Goal: Task Accomplishment & Management: Manage account settings

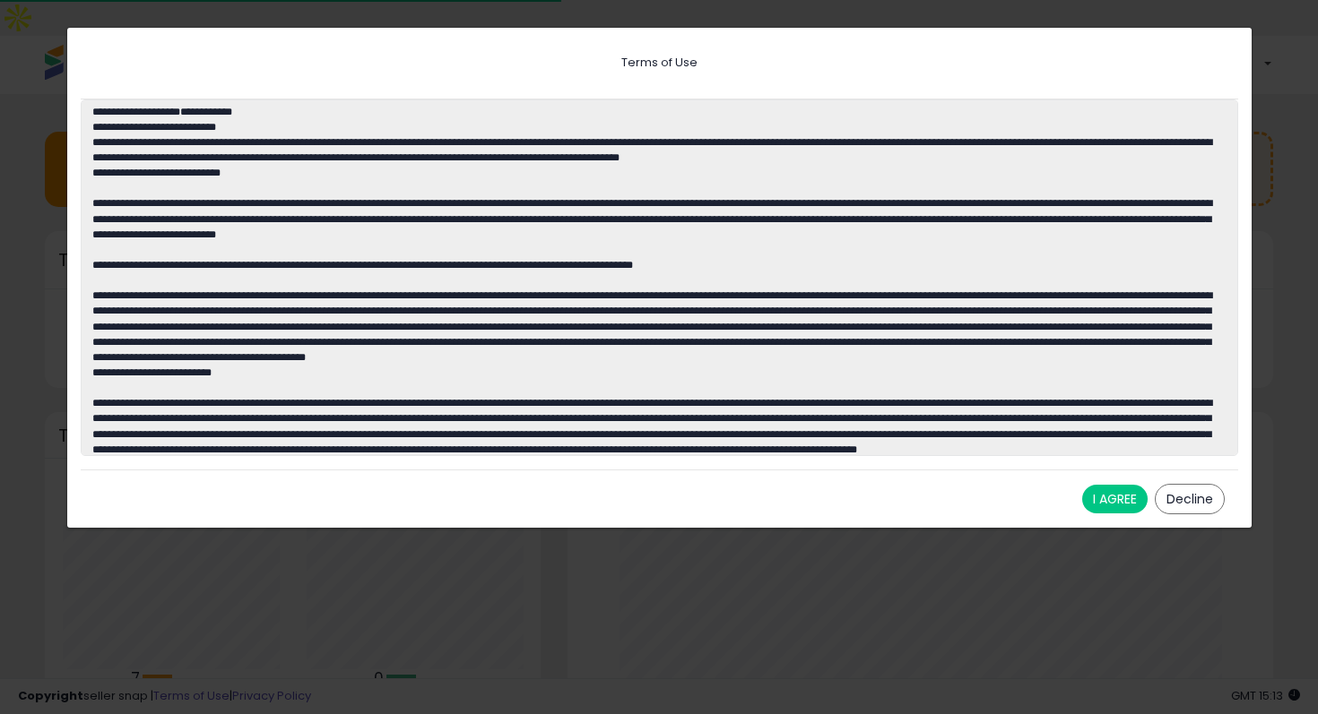
scroll to position [249, 670]
click at [1114, 498] on button "I AGREE" at bounding box center [1114, 499] width 65 height 29
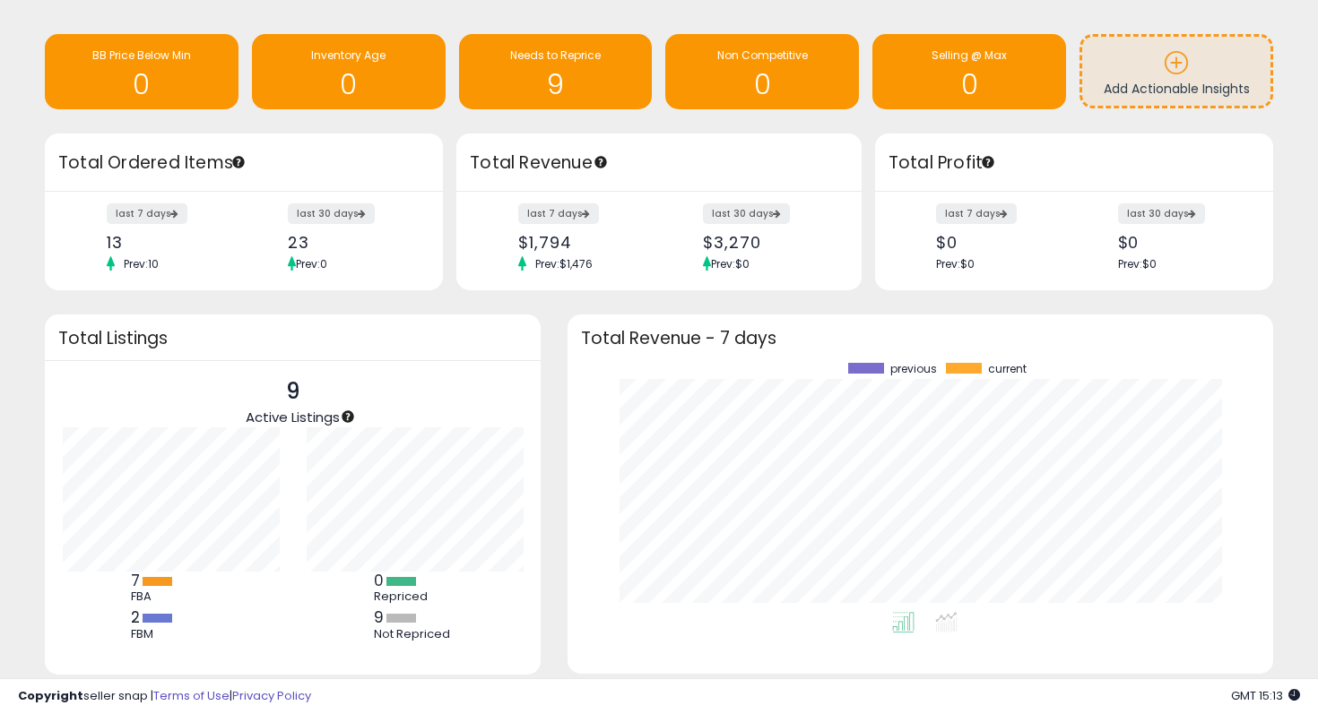
scroll to position [91, 0]
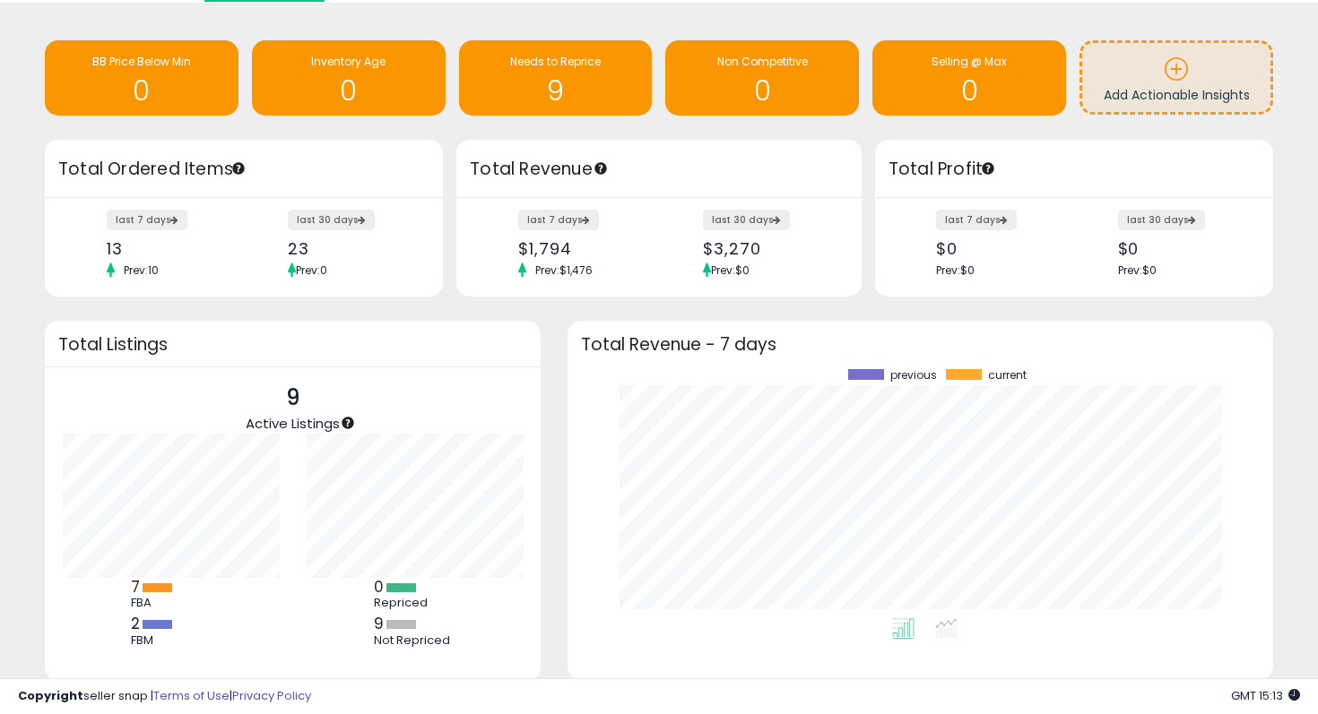
click at [148, 615] on div "2 FBM" at bounding box center [171, 631] width 81 height 32
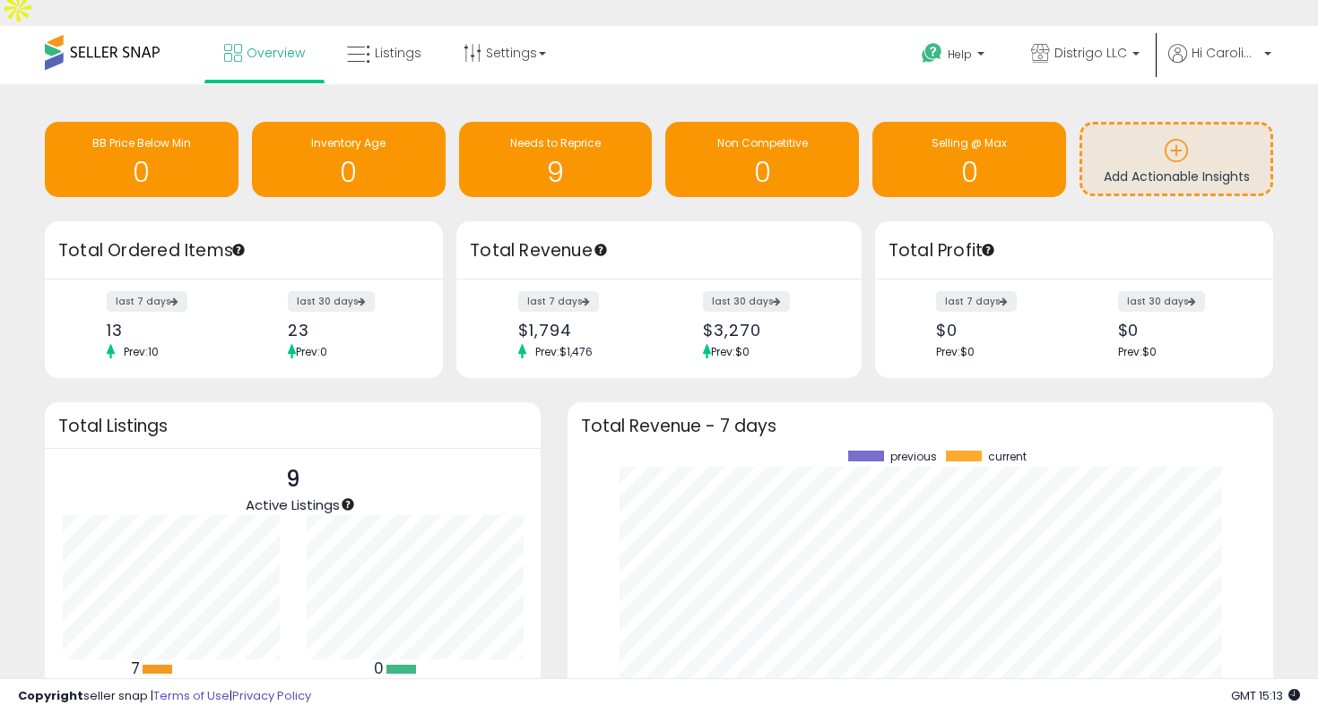
scroll to position [0, 0]
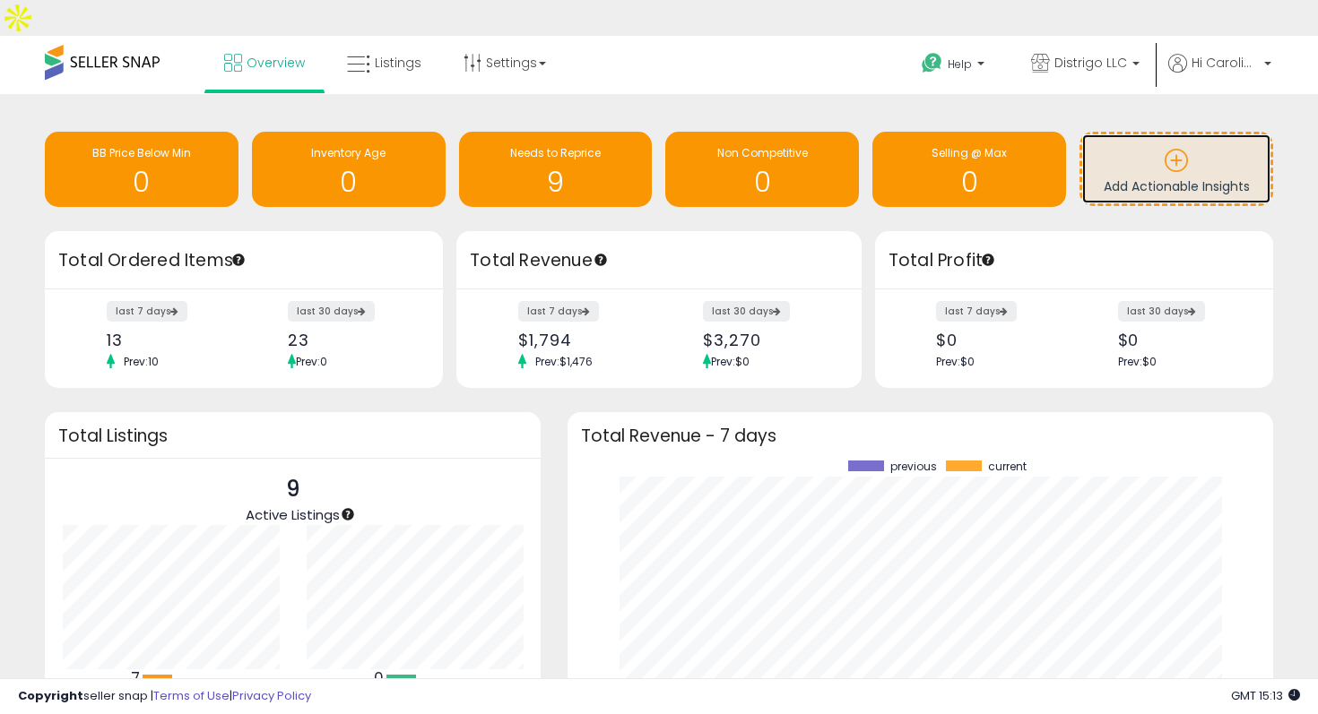
click at [1177, 148] on icon at bounding box center [1176, 160] width 25 height 25
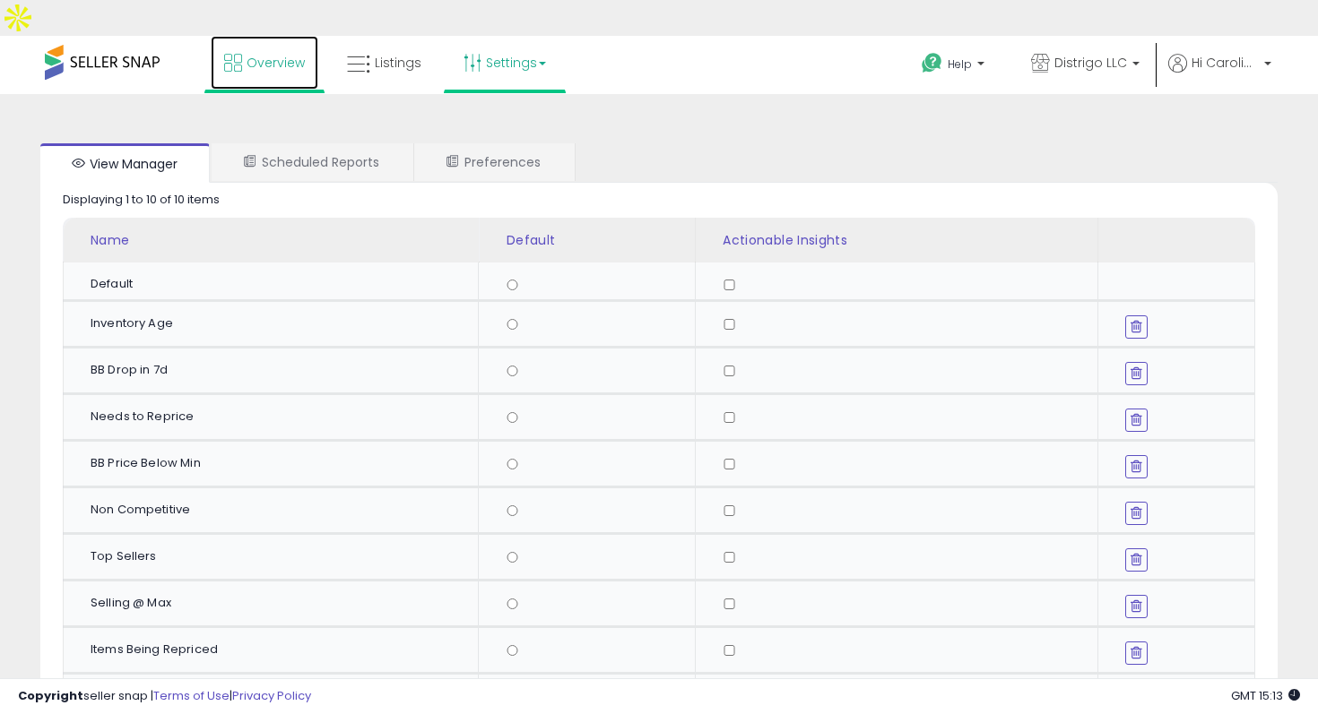
click at [254, 54] on span "Overview" at bounding box center [276, 63] width 58 height 18
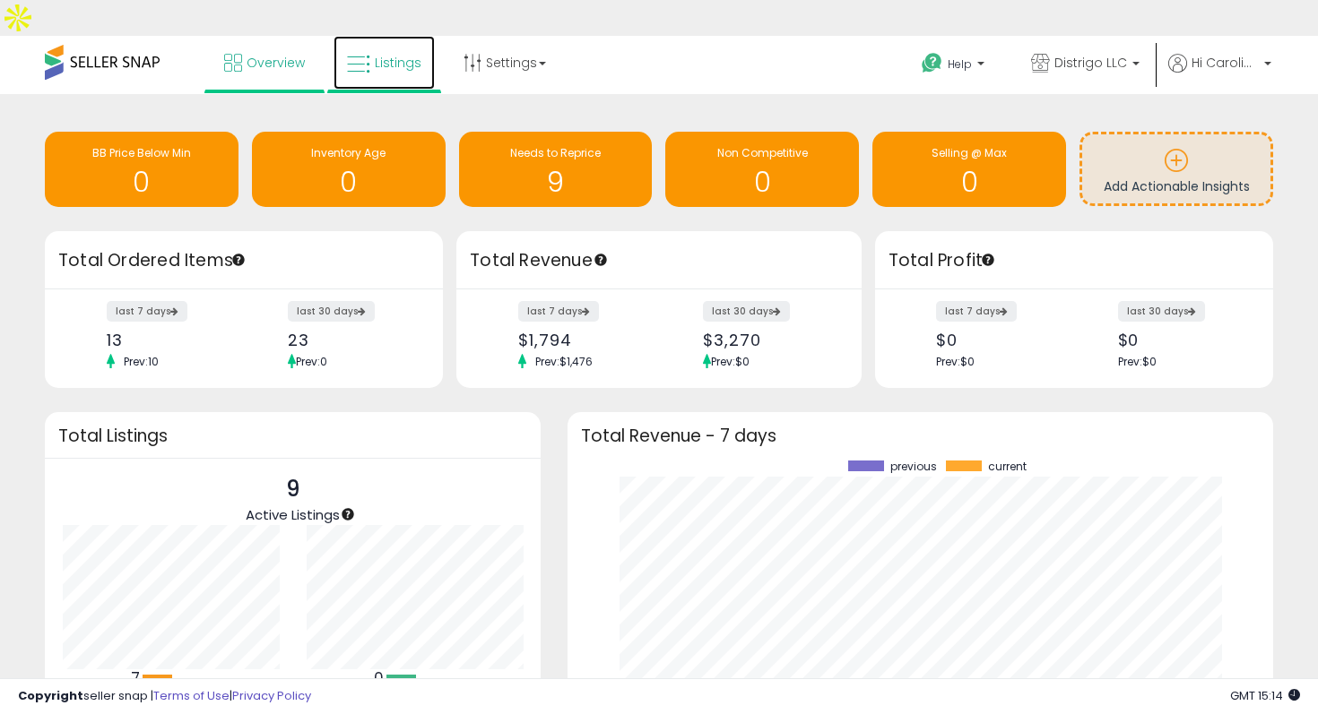
click at [384, 38] on link "Listings" at bounding box center [383, 63] width 101 height 54
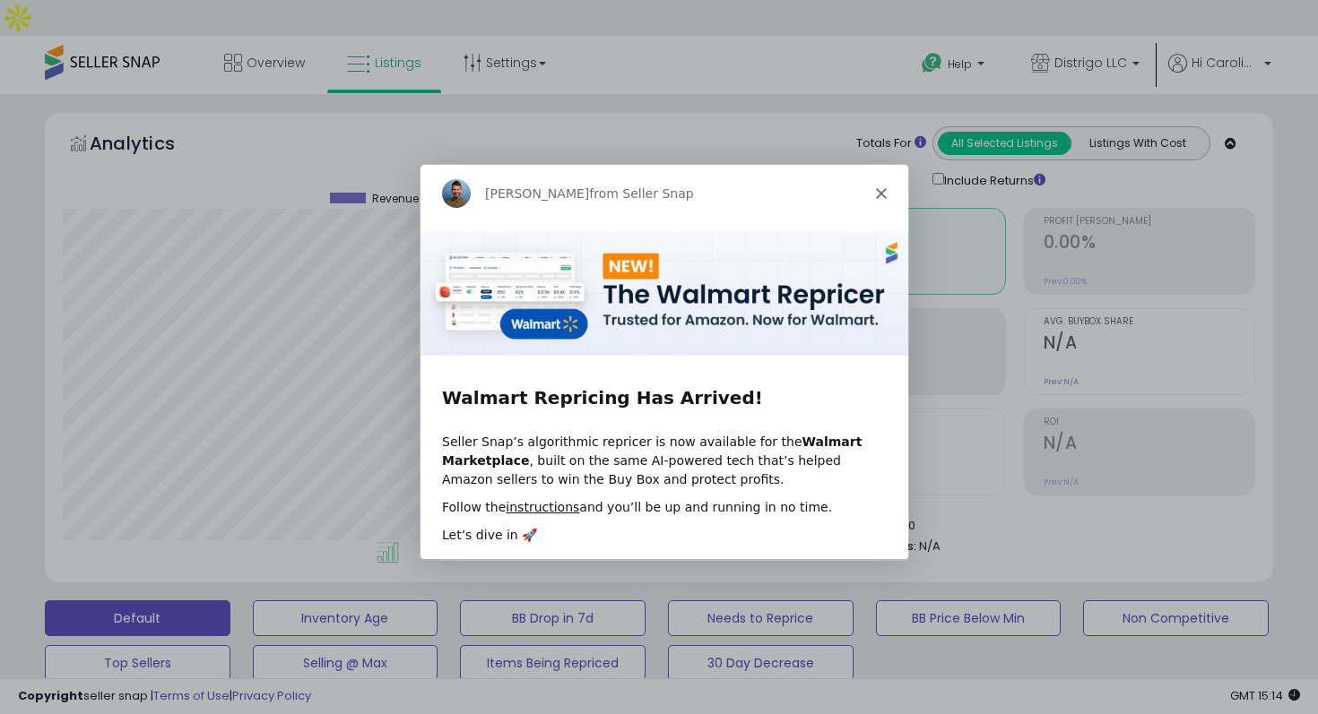
click at [876, 193] on icon "Close" at bounding box center [880, 192] width 11 height 11
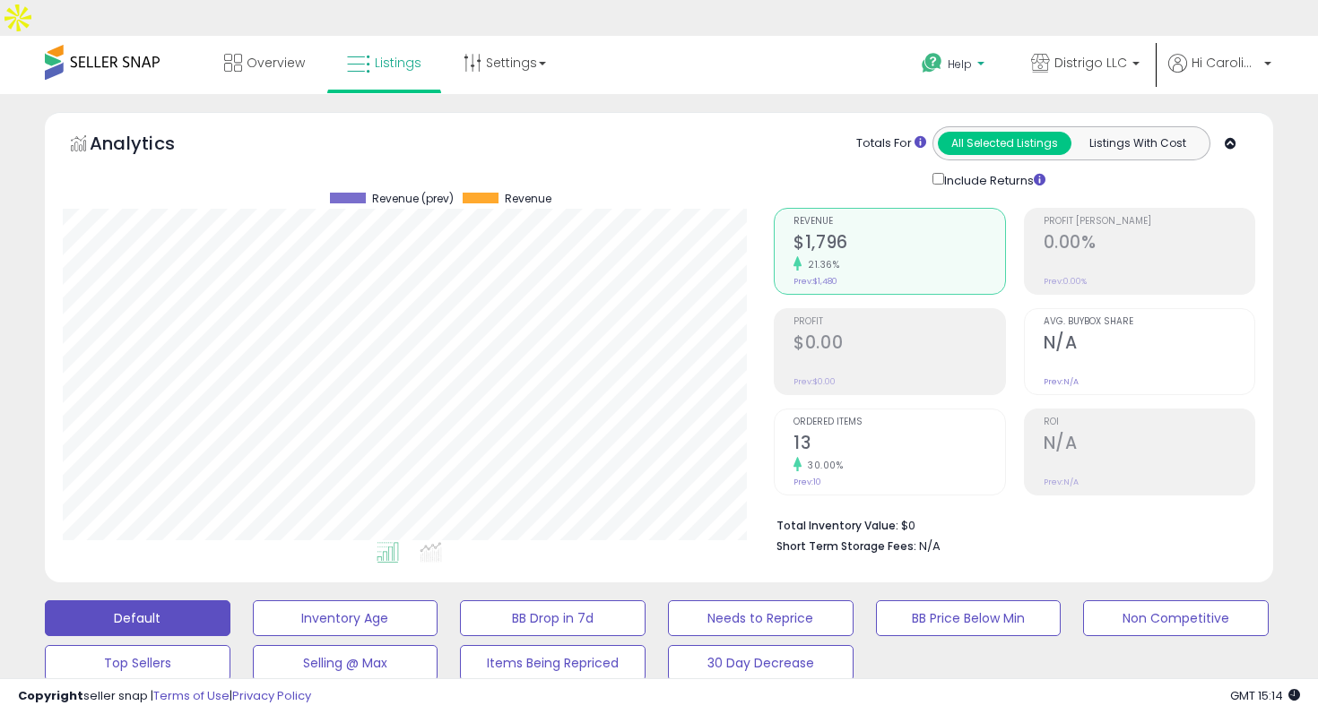
click at [972, 39] on link "Help" at bounding box center [954, 67] width 95 height 56
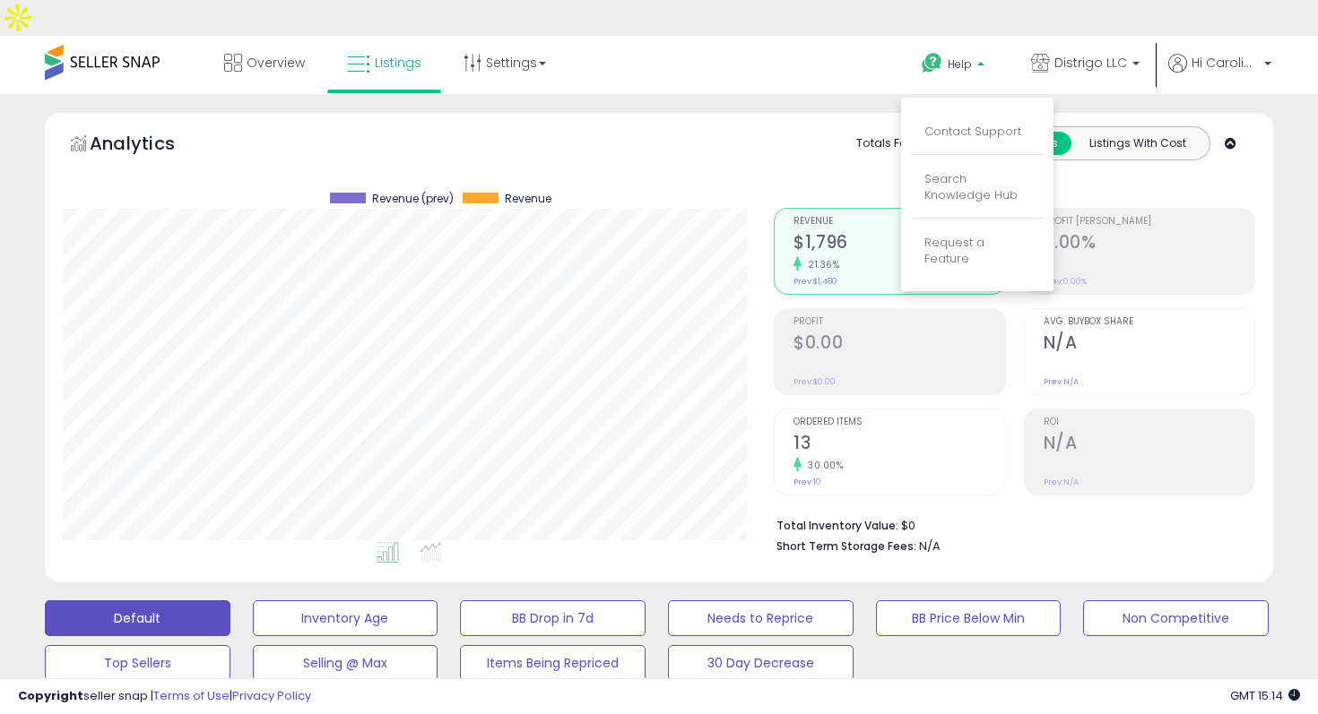
click at [972, 39] on link "Help" at bounding box center [954, 67] width 95 height 56
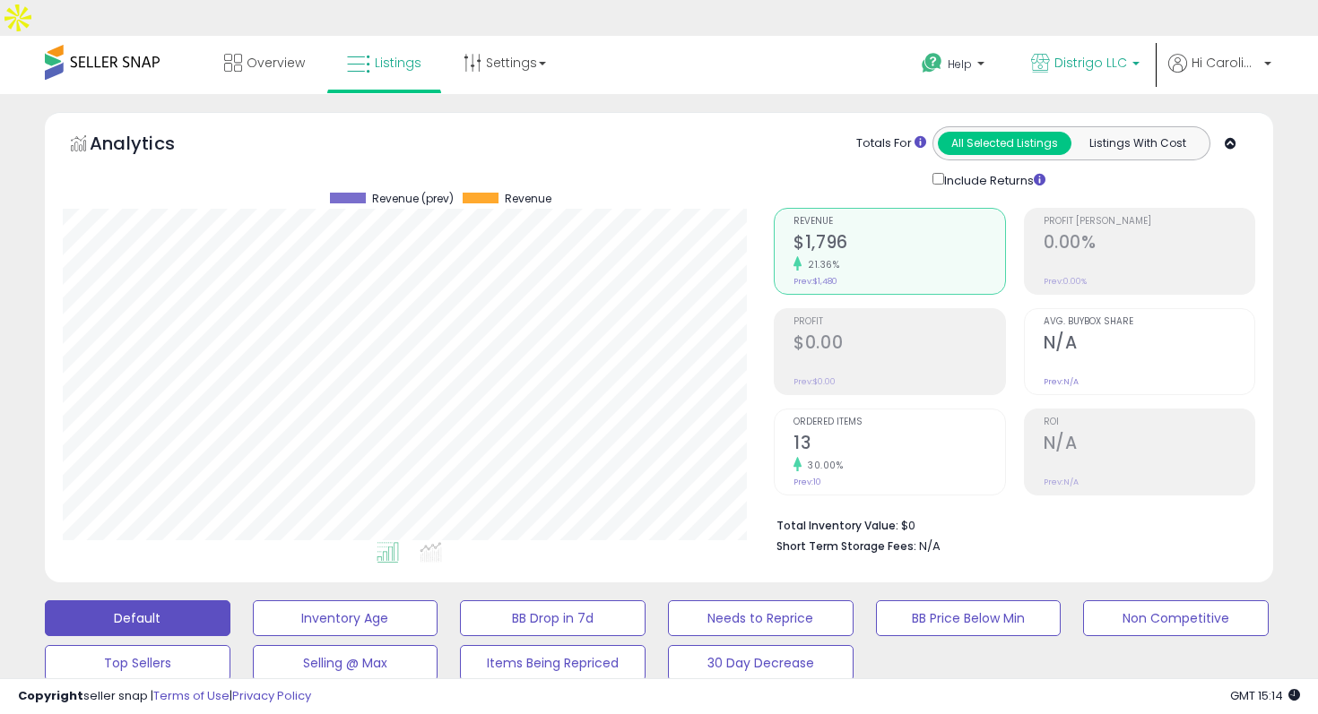
click at [1138, 62] on b at bounding box center [1135, 68] width 7 height 13
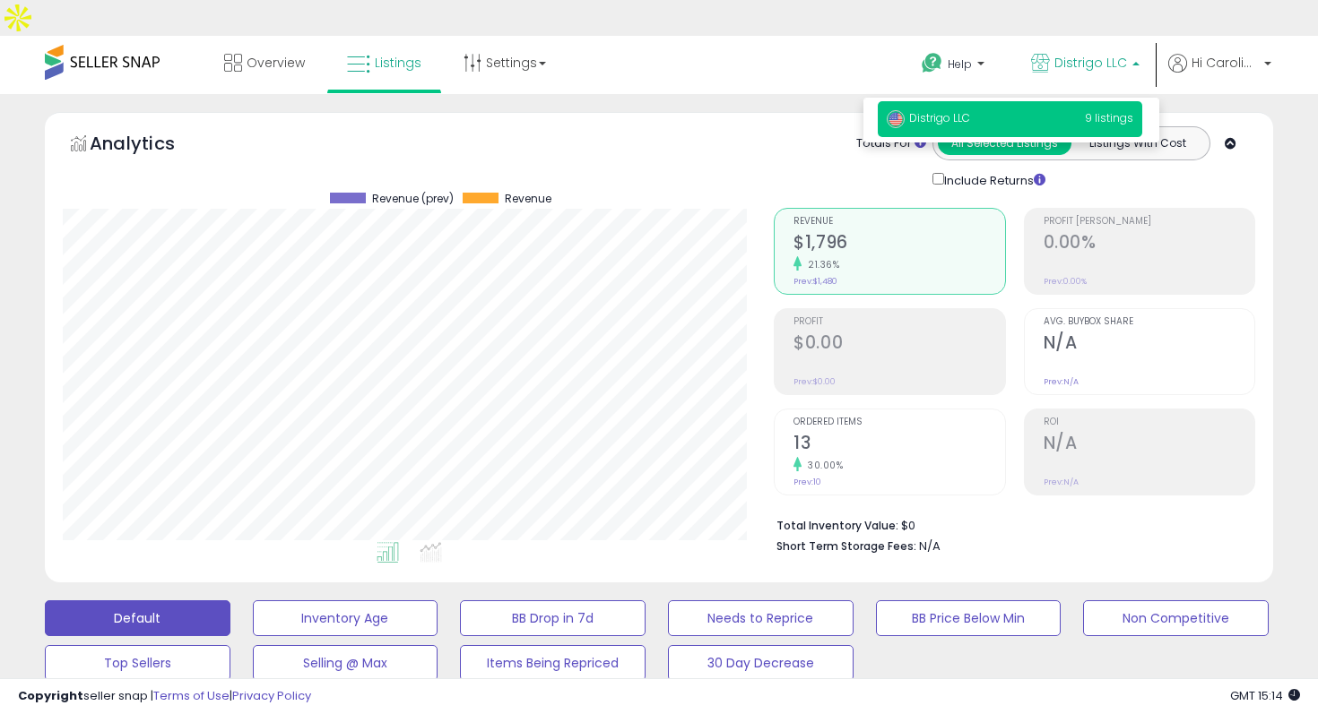
click at [1138, 54] on p "Distrigo LLC" at bounding box center [1085, 65] width 108 height 22
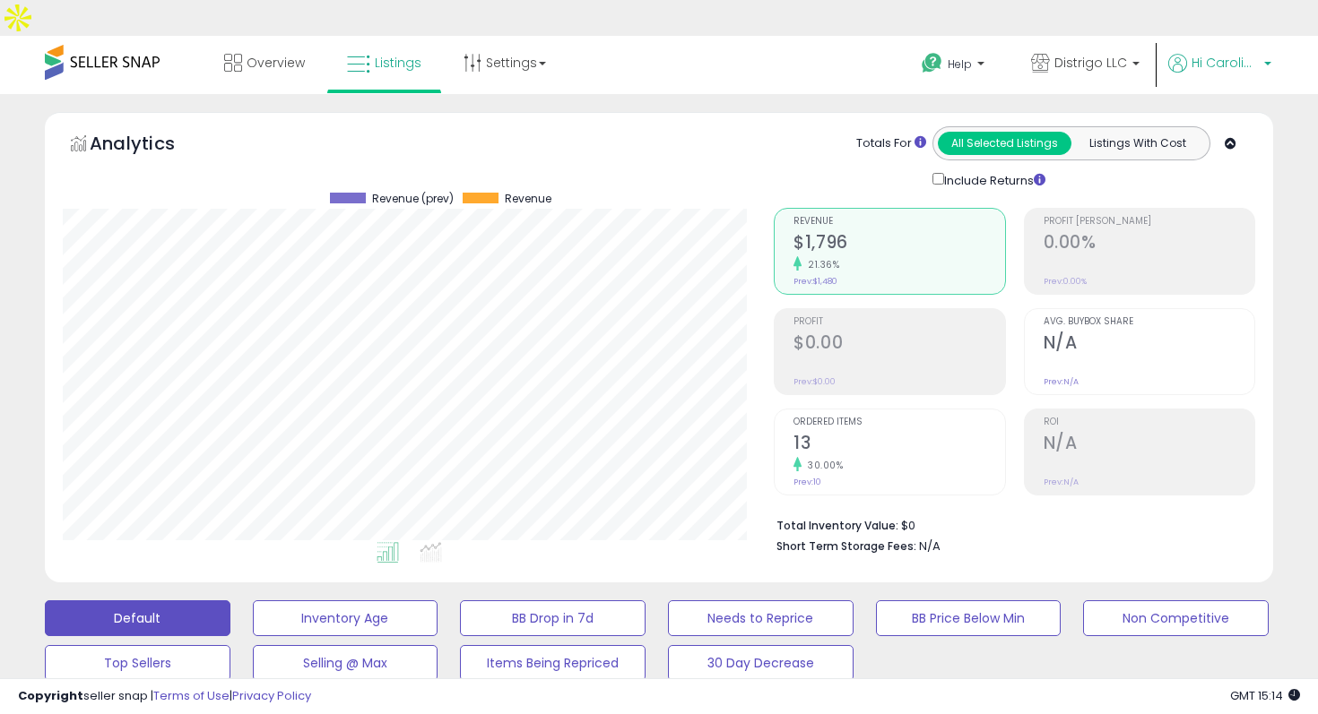
click at [1233, 54] on span "Hi Carolina" at bounding box center [1224, 63] width 67 height 18
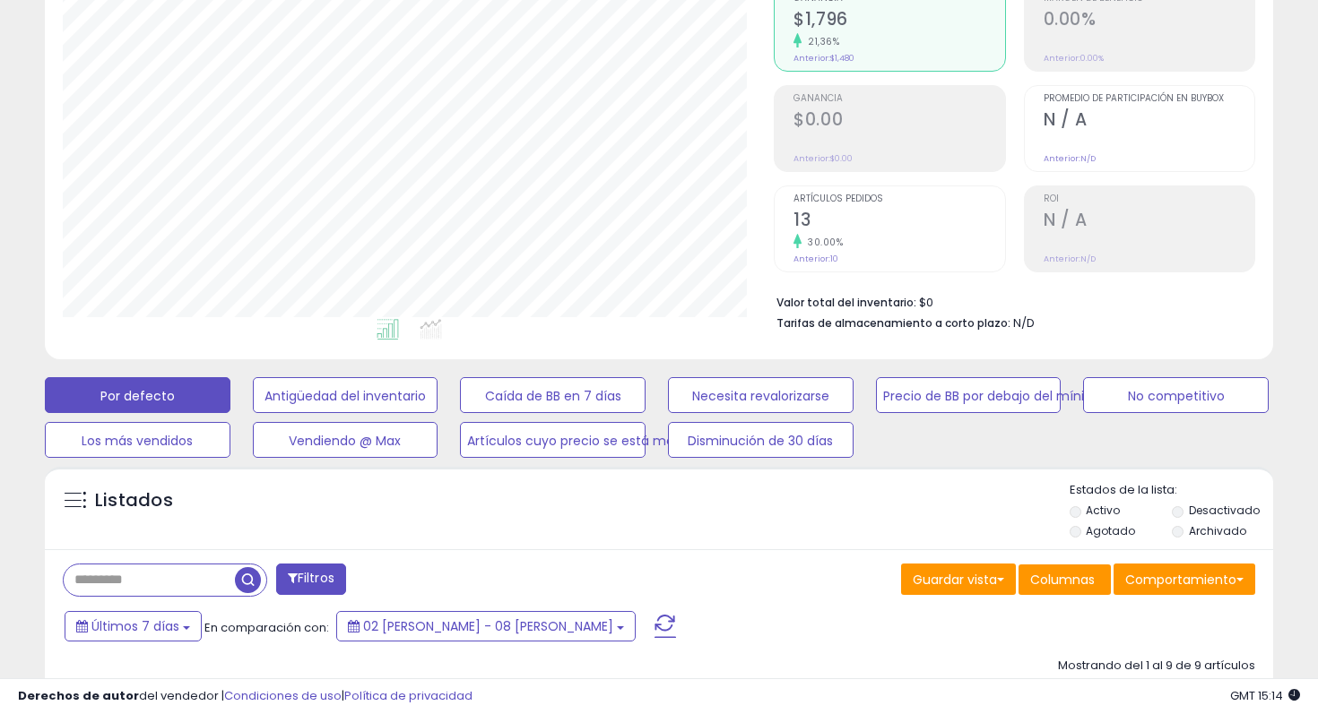
scroll to position [314, 0]
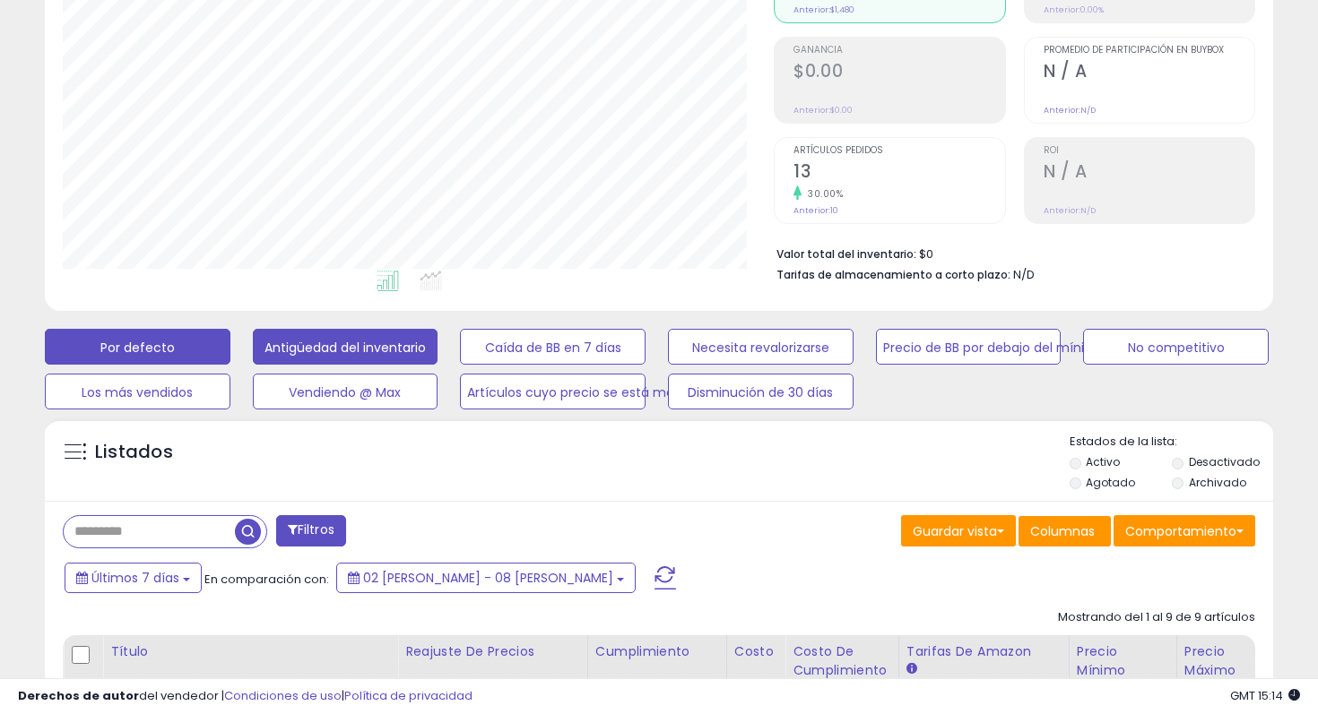
click at [403, 339] on font "Antigüedad del inventario" at bounding box center [344, 348] width 161 height 18
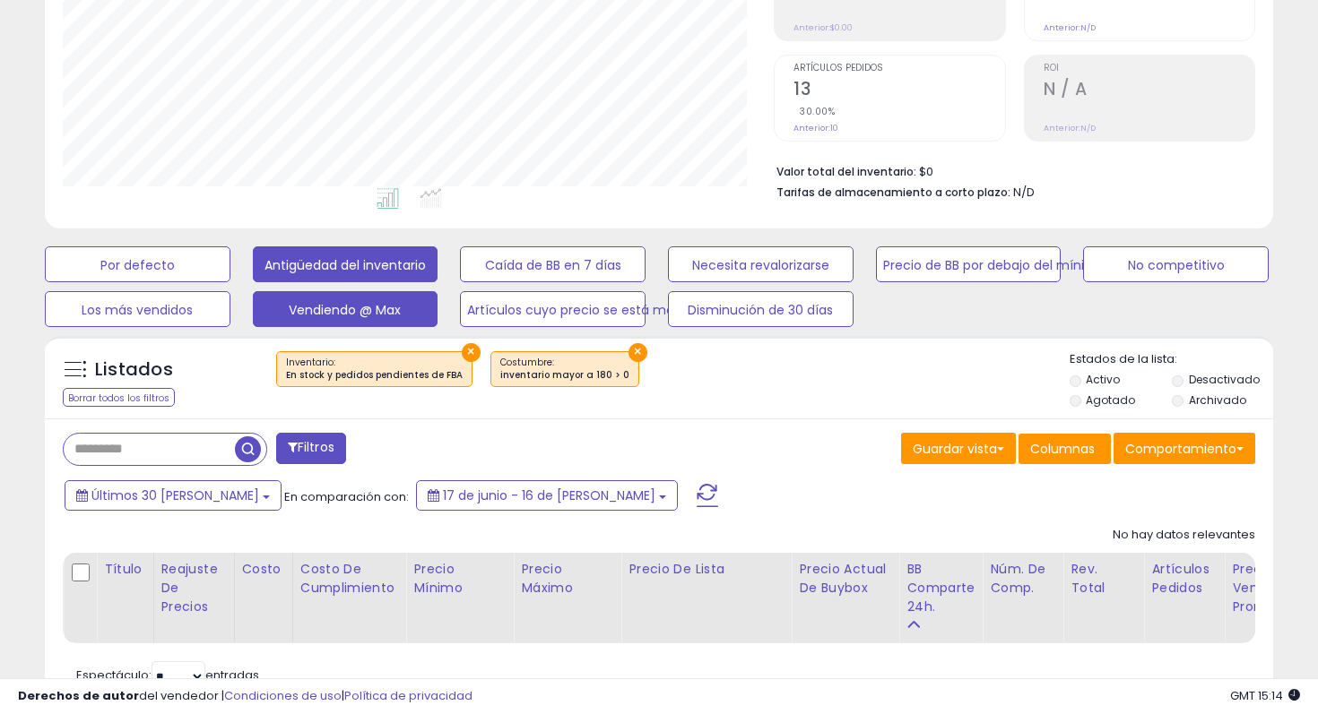
scroll to position [428, 0]
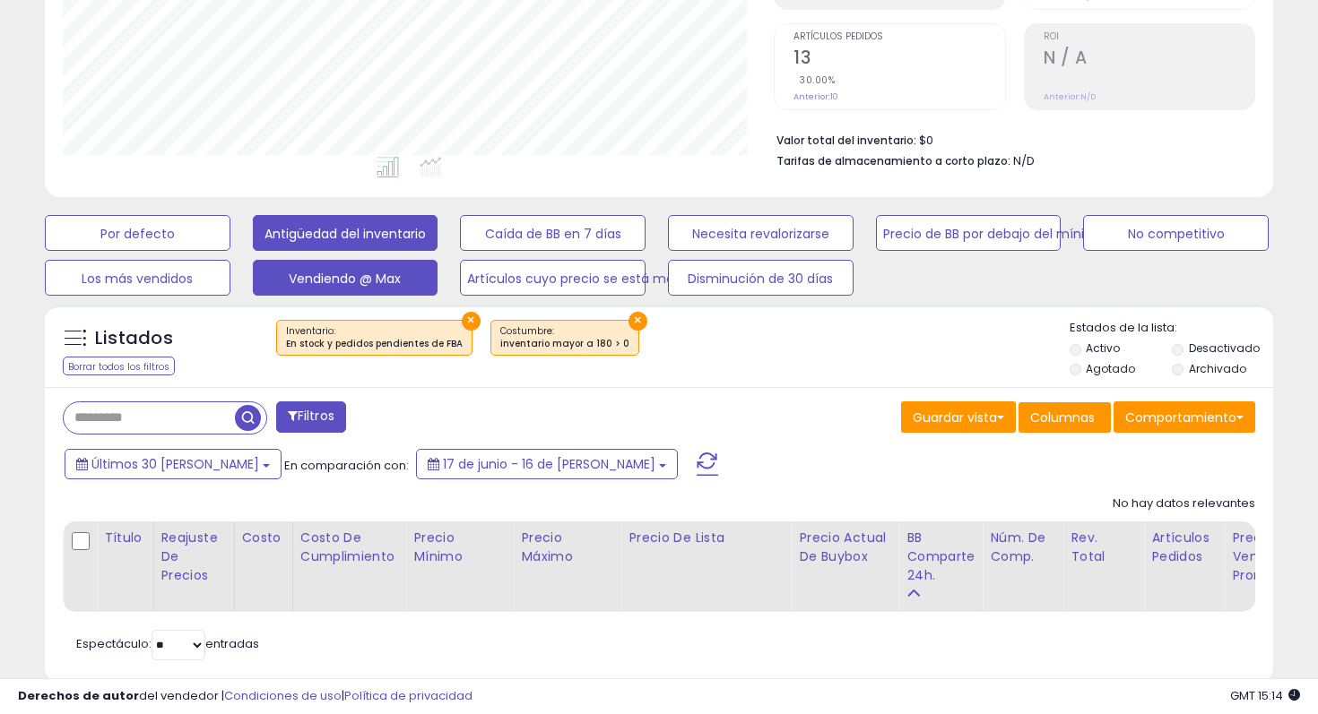
click at [230, 251] on button "Vendiendo @ Max" at bounding box center [138, 233] width 186 height 36
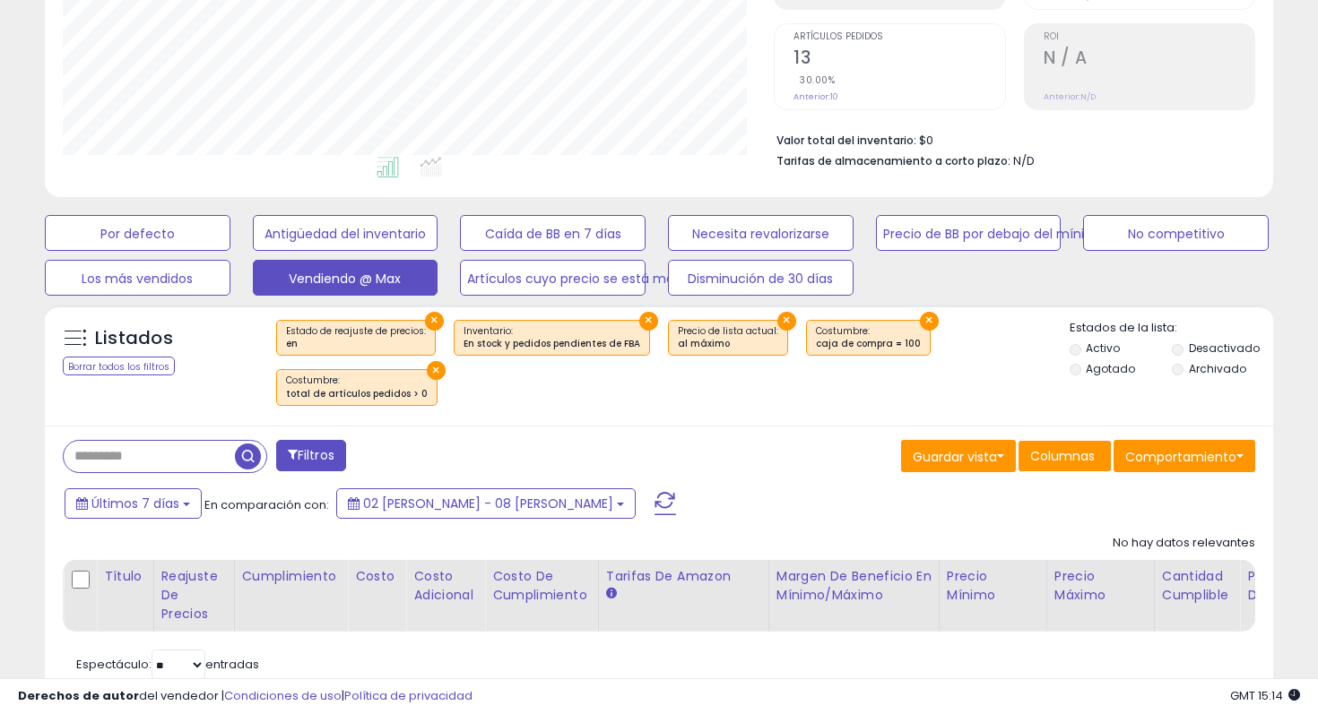
scroll to position [368, 711]
click at [175, 225] on font "Precio de BB por debajo del mínimo" at bounding box center [137, 234] width 74 height 18
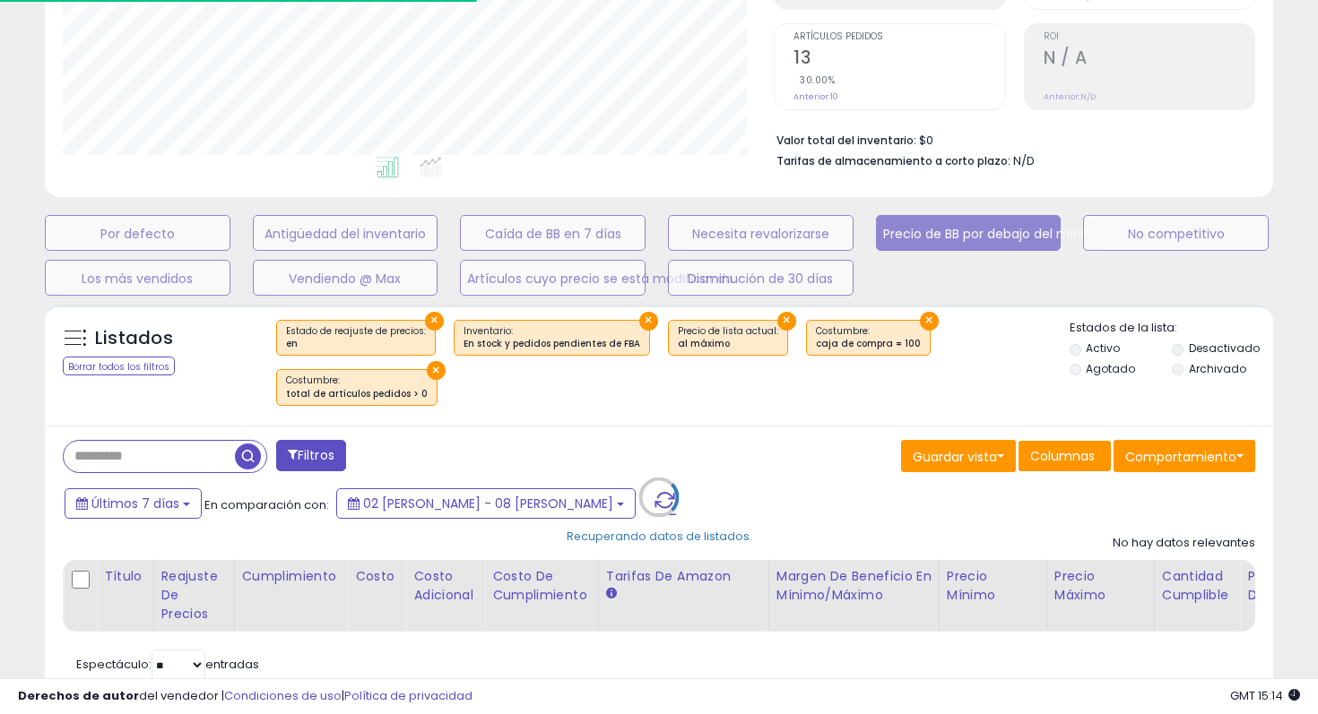
select select "**"
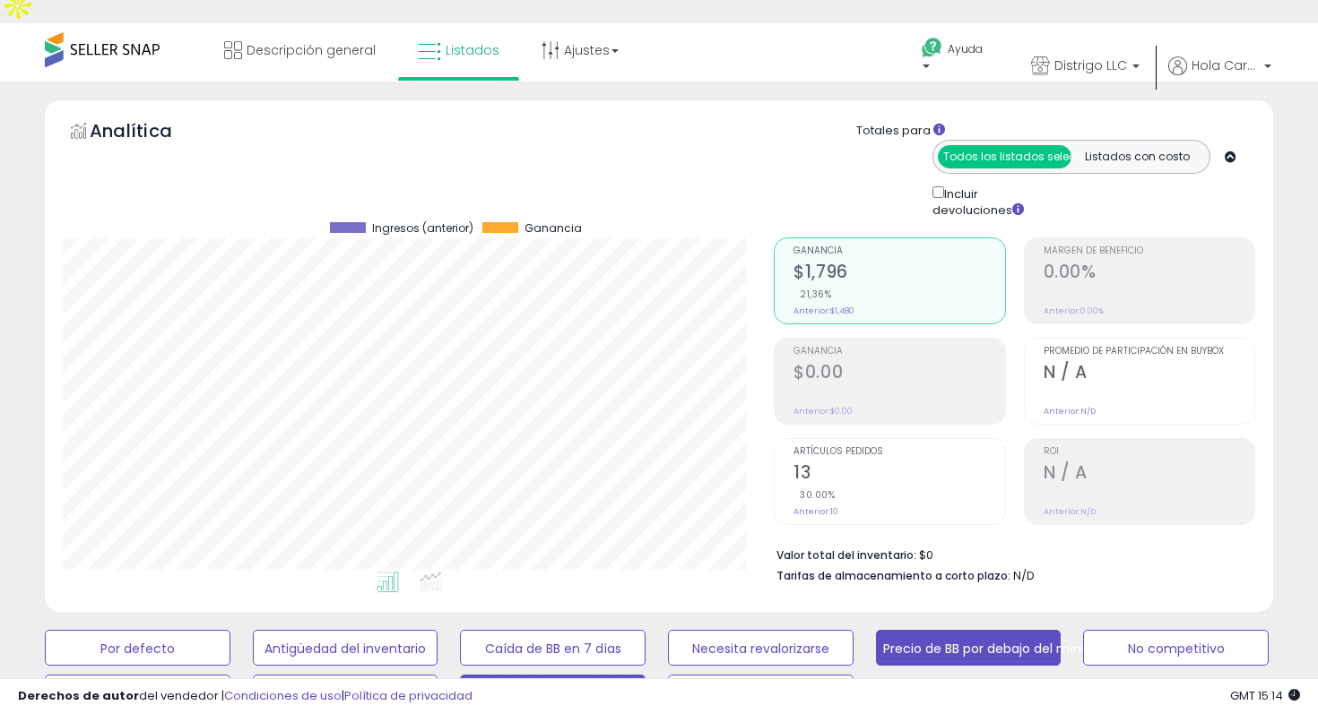
scroll to position [0, 0]
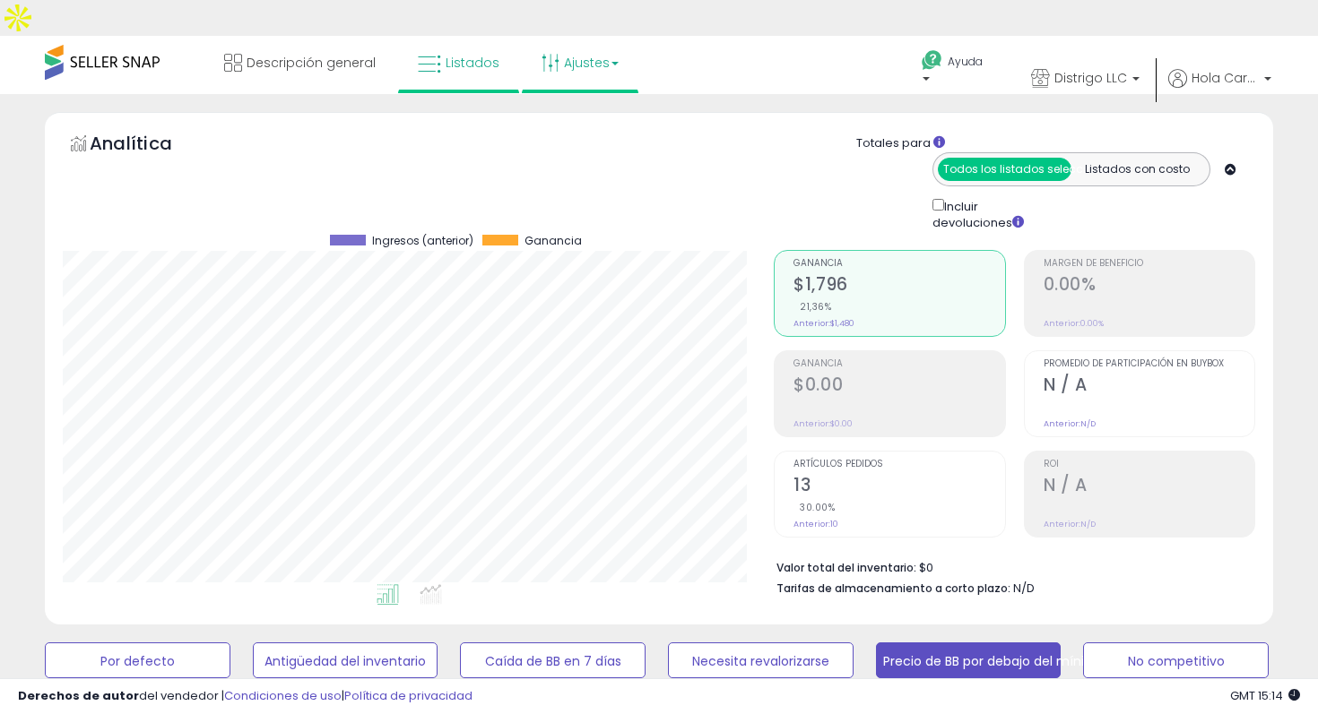
click at [585, 54] on font "Ajustes" at bounding box center [587, 63] width 46 height 18
click at [586, 118] on font "Configuración de la tienda" at bounding box center [596, 135] width 103 height 34
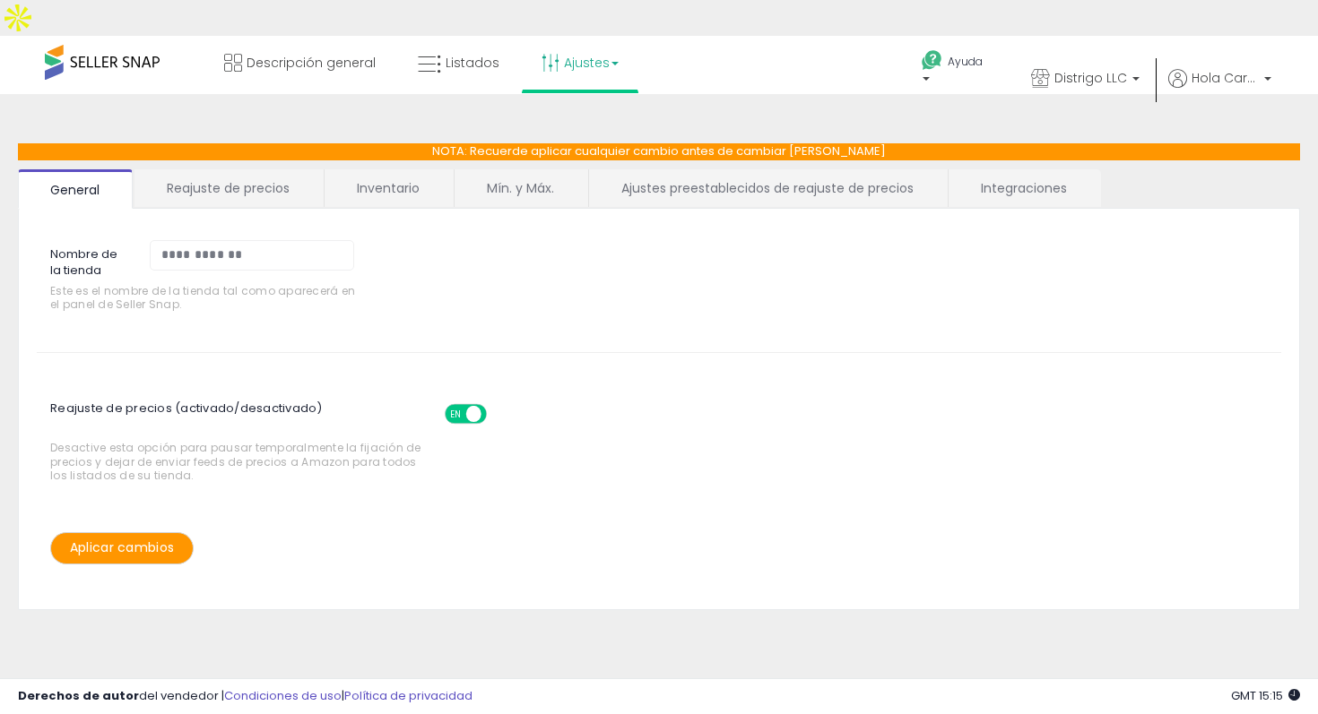
click at [230, 179] on font "Reajuste de precios" at bounding box center [228, 188] width 123 height 18
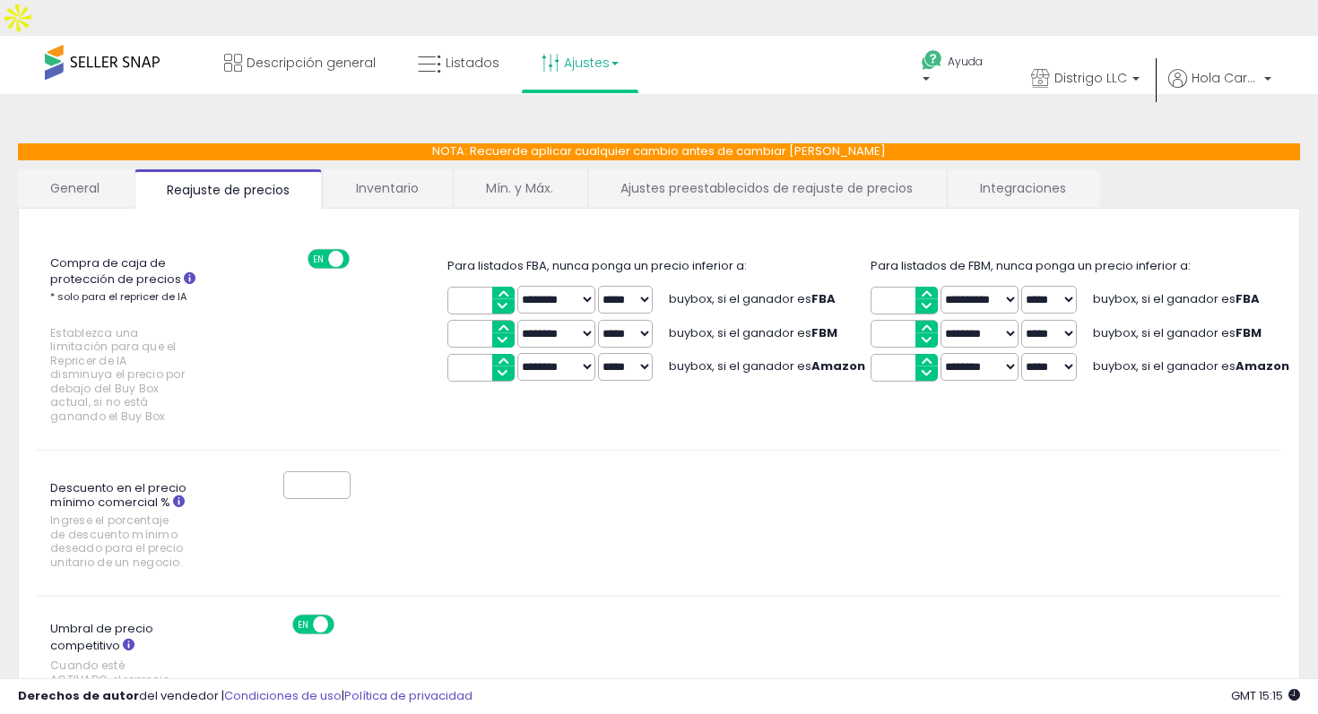
click at [128, 45] on span at bounding box center [102, 62] width 115 height 35
click at [54, 45] on span at bounding box center [102, 62] width 115 height 35
click at [297, 36] on link "Descripción general" at bounding box center [300, 63] width 178 height 54
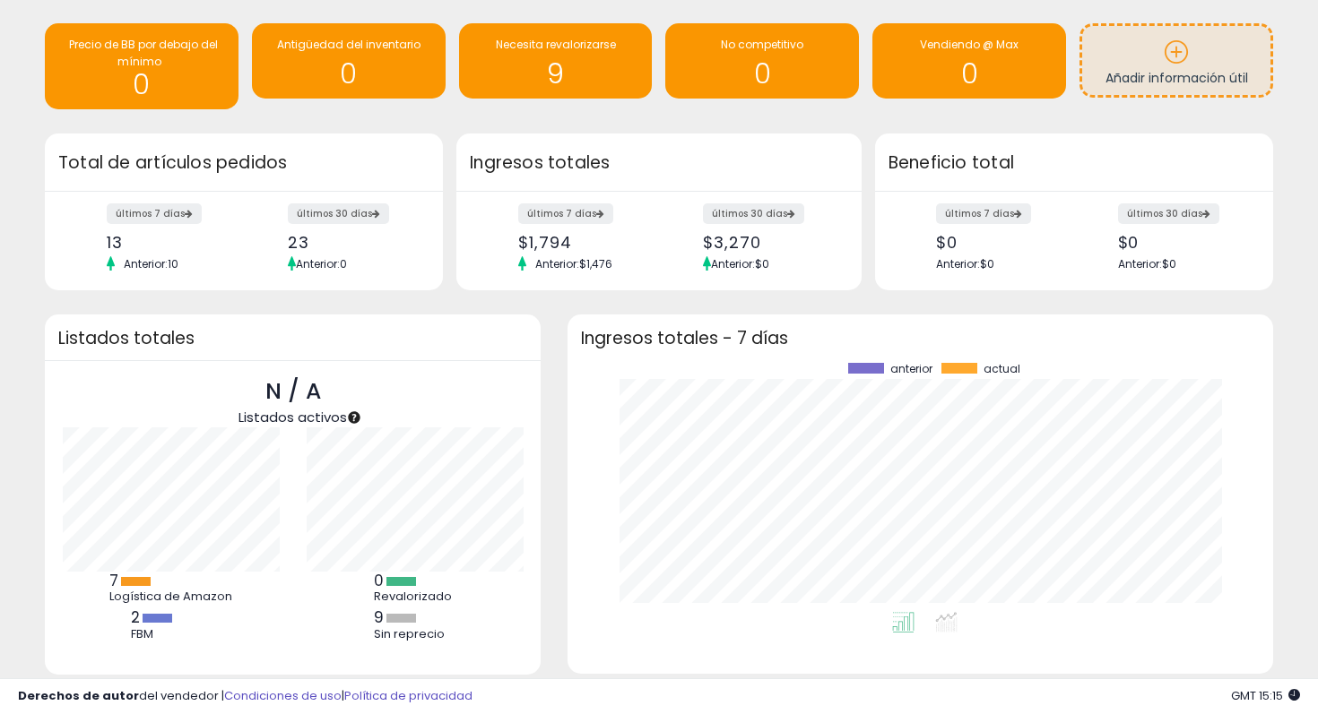
scroll to position [123, 0]
